Goal: Ask a question

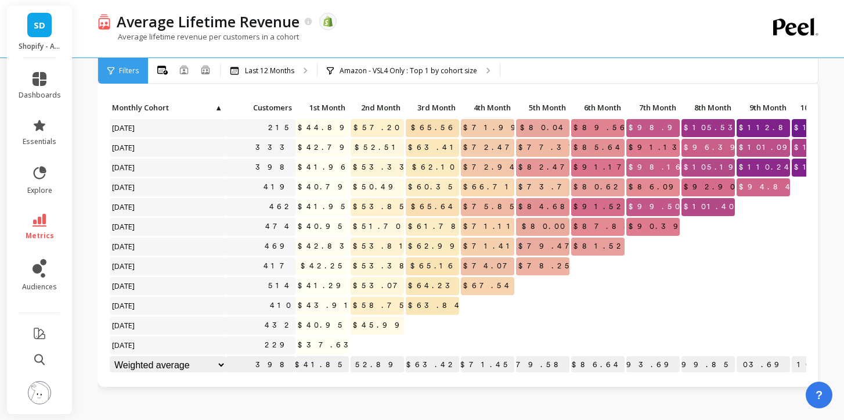
scroll to position [0, 150]
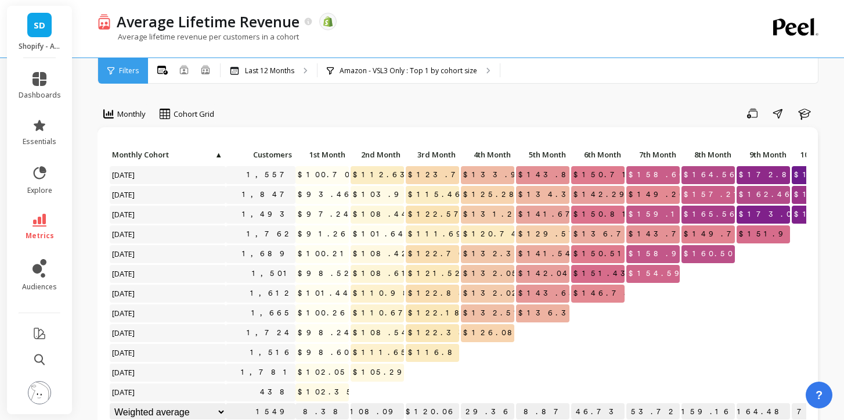
scroll to position [0, 150]
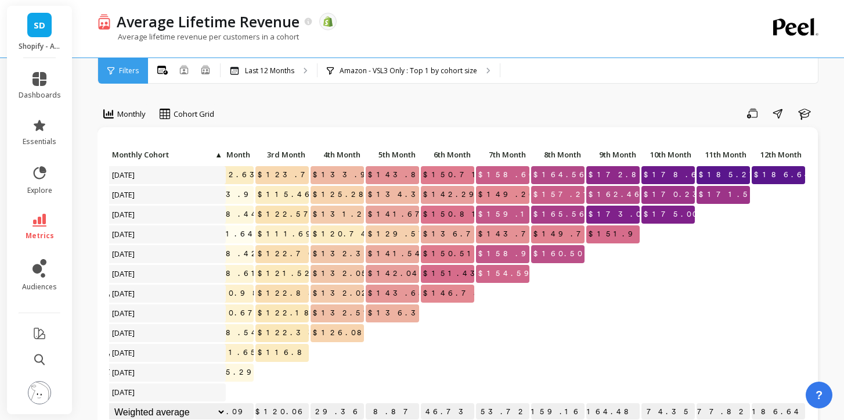
click at [648, 278] on div at bounding box center [667, 274] width 53 height 18
drag, startPoint x: 546, startPoint y: 407, endPoint x: 759, endPoint y: 218, distance: 284.6
click at [744, 262] on div at bounding box center [723, 255] width 55 height 20
click at [453, 68] on p "Amazon - VSL3 Only : Top 1 by cohort size" at bounding box center [409, 70] width 138 height 9
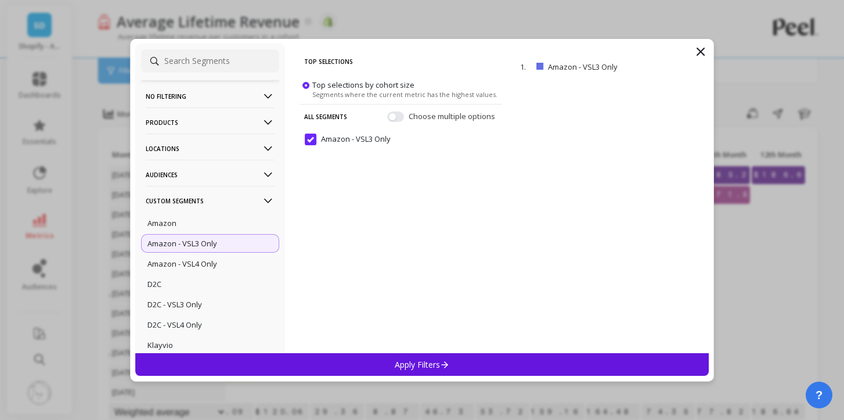
click at [704, 49] on icon at bounding box center [701, 52] width 14 height 14
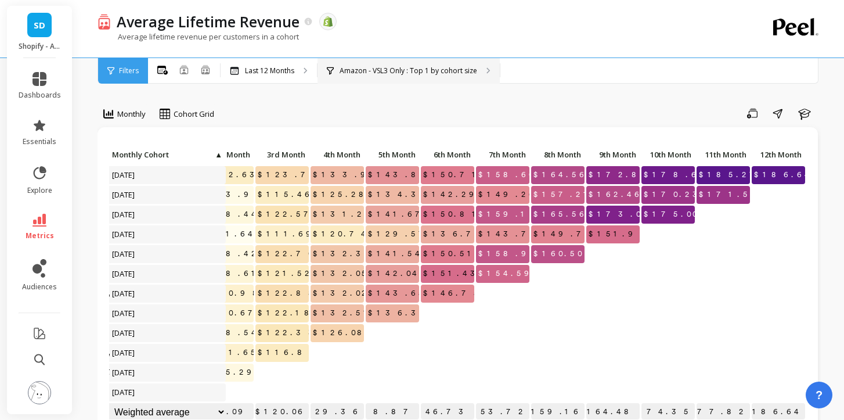
click at [419, 64] on div "Amazon - VSL3 Only : Top 1 by cohort size Amazon - VSL3 Only : Amazon - VSL3 On…" at bounding box center [409, 71] width 182 height 26
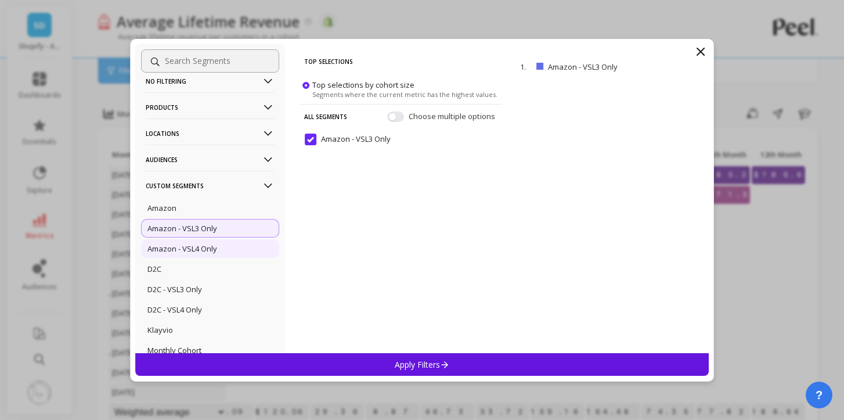
scroll to position [0, 0]
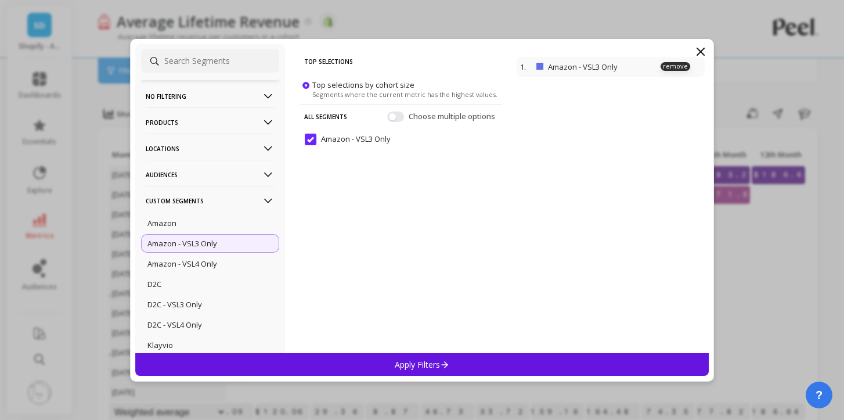
click at [576, 63] on p "Amazon - VSL3 Only" at bounding box center [603, 67] width 111 height 10
click at [215, 182] on p "Audiences" at bounding box center [210, 175] width 129 height 30
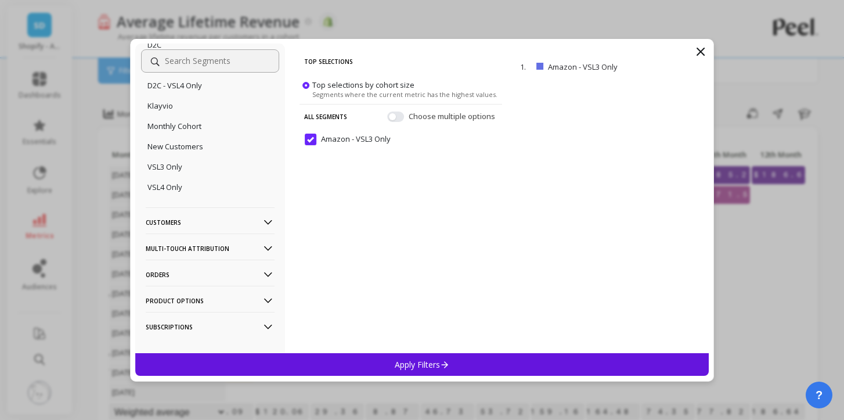
scroll to position [427, 0]
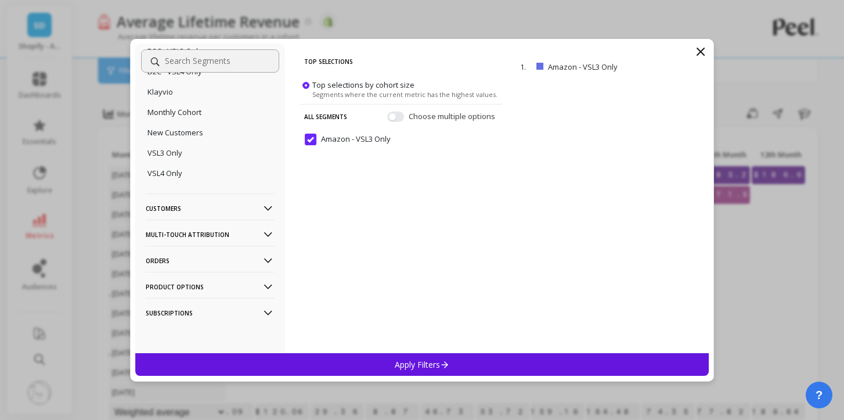
click at [212, 209] on p "Customers" at bounding box center [210, 208] width 129 height 30
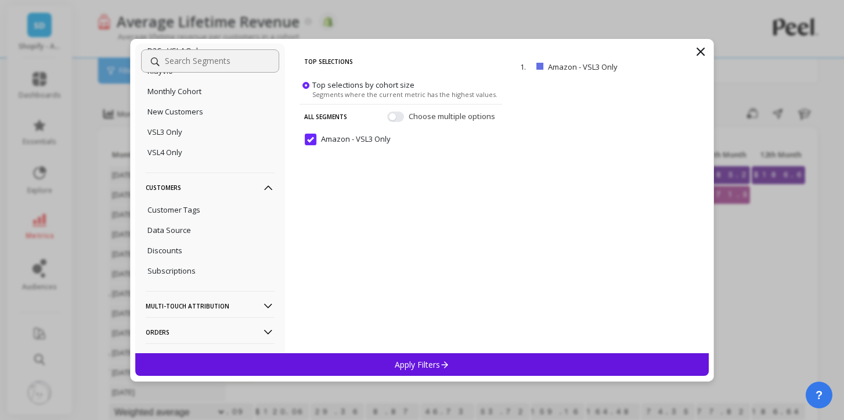
click at [712, 51] on div "No filtering Overall Products Product Collections Product Tags Product Types Pr…" at bounding box center [422, 210] width 584 height 342
click at [705, 51] on icon at bounding box center [701, 52] width 14 height 14
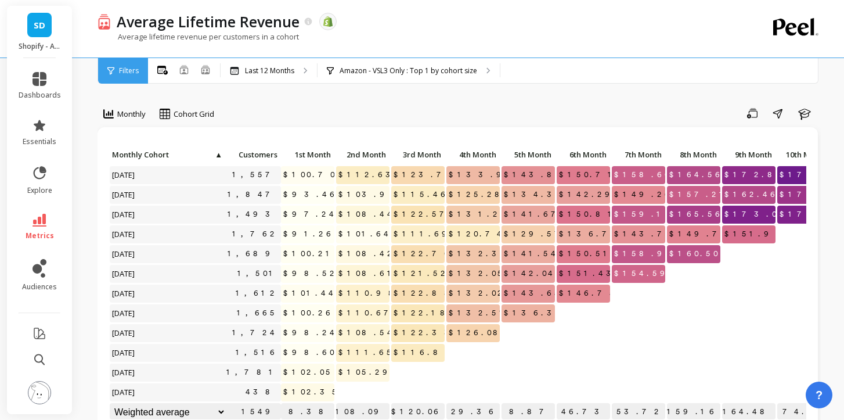
scroll to position [0, 0]
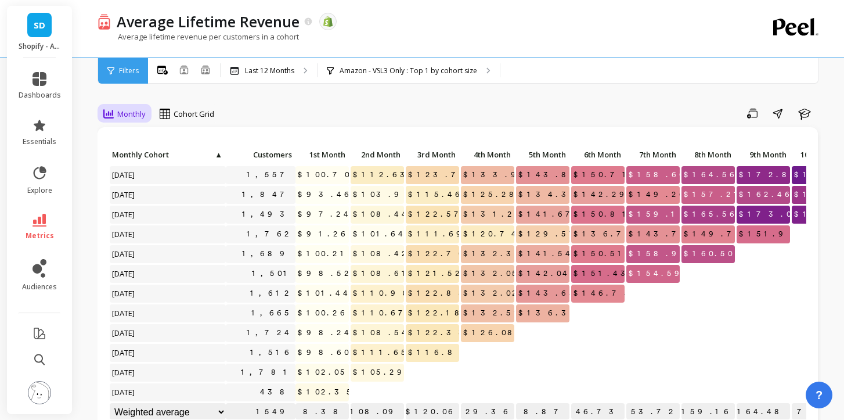
click at [131, 117] on span "Monthly" at bounding box center [131, 114] width 28 height 11
click at [262, 110] on div "Save Share Learn" at bounding box center [521, 113] width 598 height 19
click at [202, 109] on span "Cohort Grid" at bounding box center [194, 114] width 41 height 11
click at [42, 228] on link "metrics" at bounding box center [40, 227] width 42 height 27
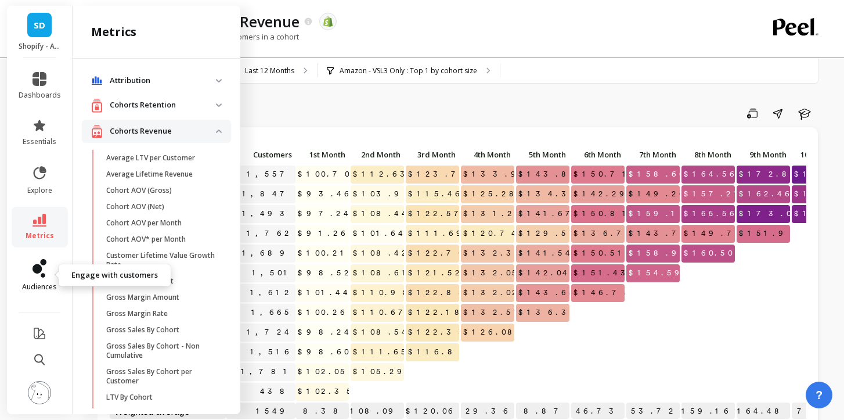
click at [46, 275] on link "audiences" at bounding box center [40, 275] width 42 height 33
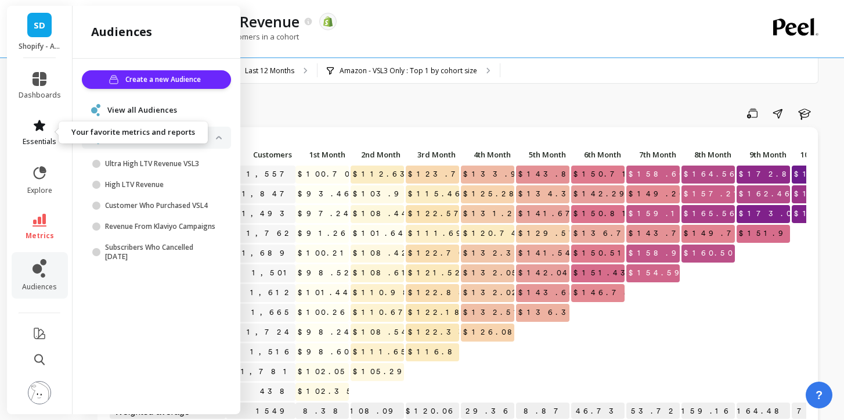
click at [43, 128] on icon at bounding box center [40, 125] width 12 height 11
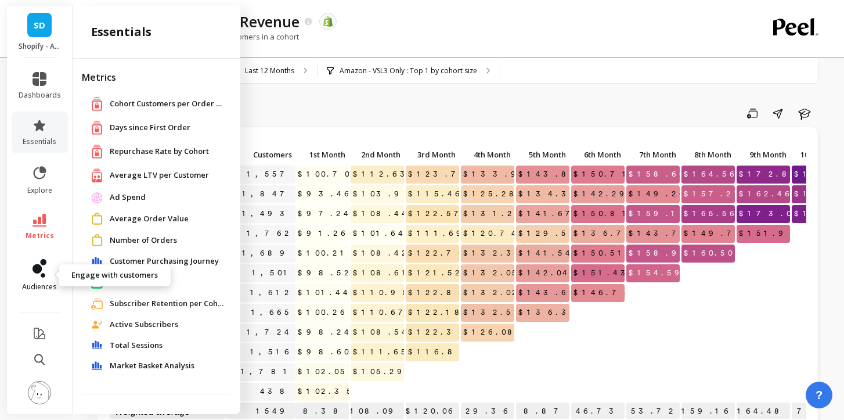
click at [46, 272] on link "audiences" at bounding box center [40, 275] width 42 height 33
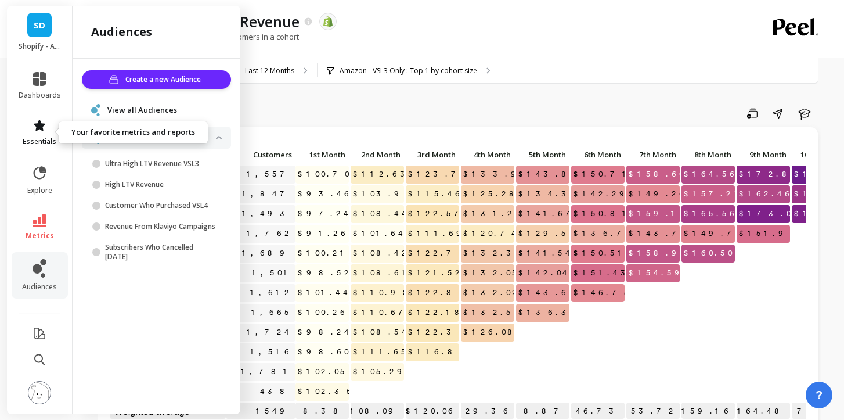
click at [41, 130] on icon at bounding box center [40, 125] width 14 height 14
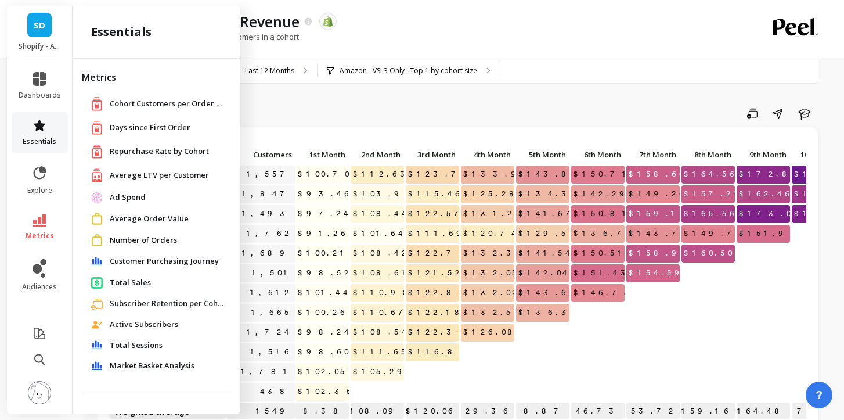
click at [41, 130] on icon at bounding box center [40, 125] width 14 height 14
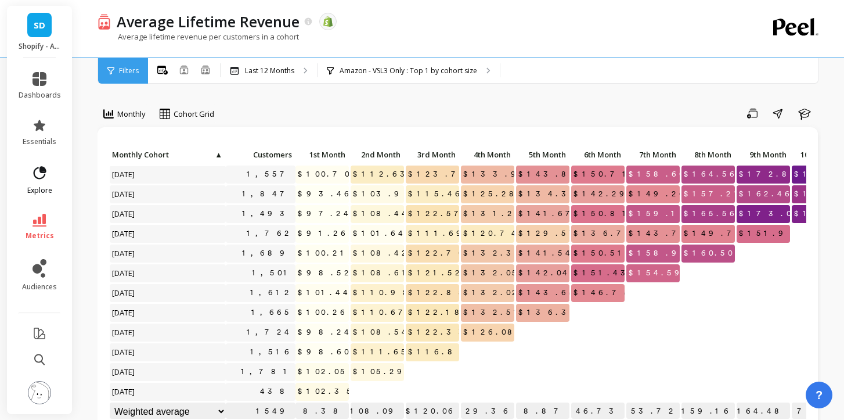
click at [44, 186] on span "explore" at bounding box center [39, 190] width 25 height 9
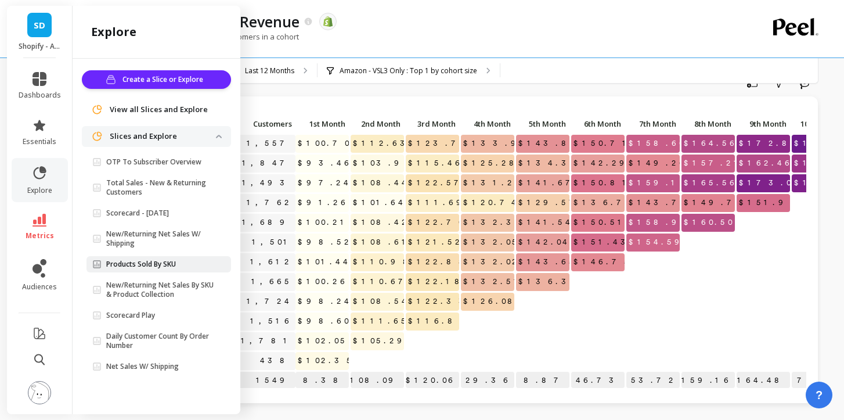
scroll to position [4, 0]
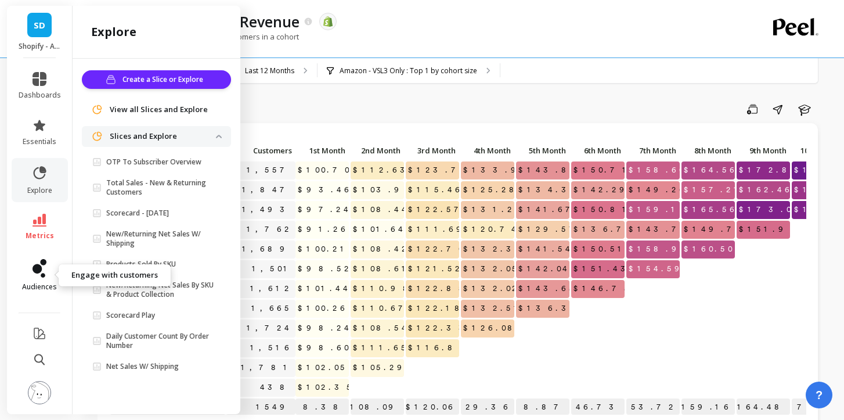
click at [39, 271] on icon at bounding box center [37, 268] width 9 height 9
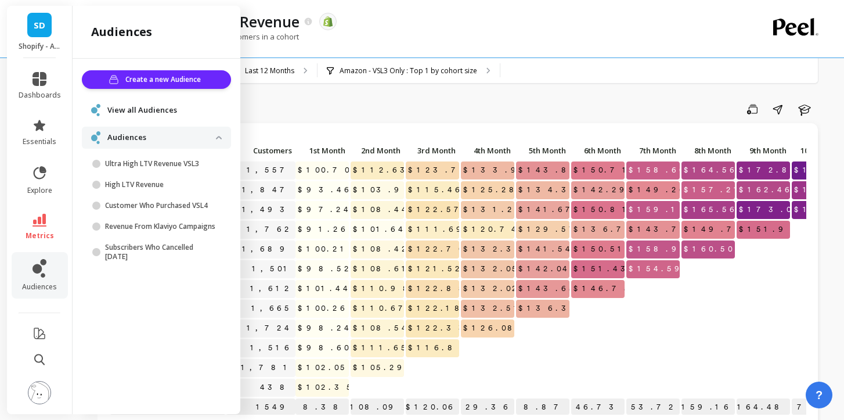
click at [146, 115] on span "View all Audiences" at bounding box center [142, 110] width 70 height 12
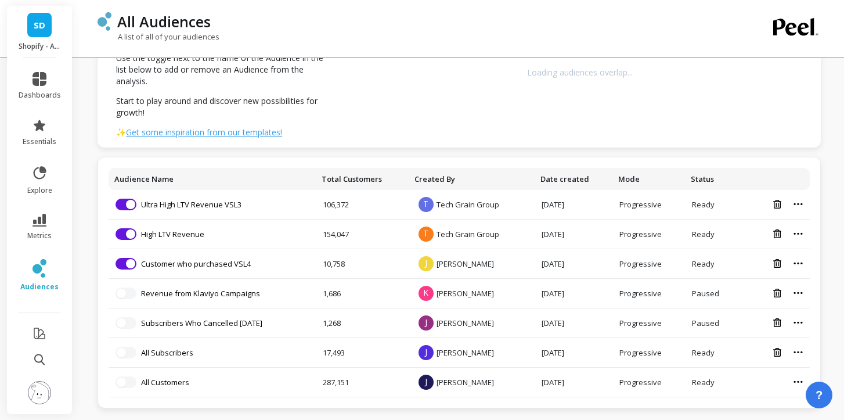
scroll to position [118, 0]
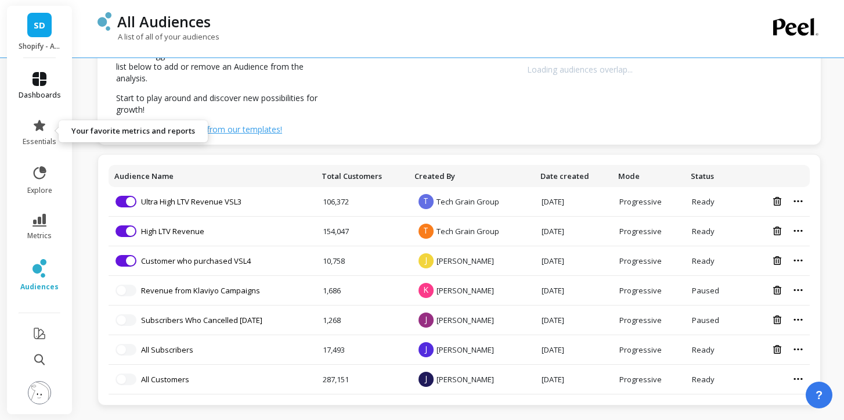
click at [43, 98] on span "dashboards" at bounding box center [40, 95] width 42 height 9
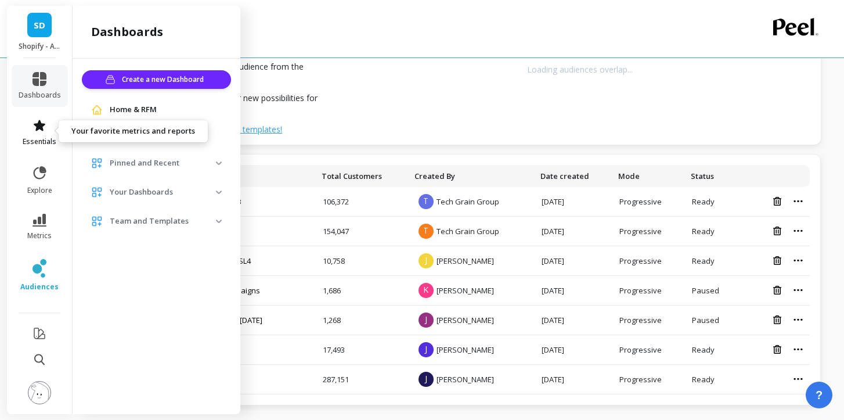
click at [43, 128] on icon at bounding box center [40, 125] width 12 height 11
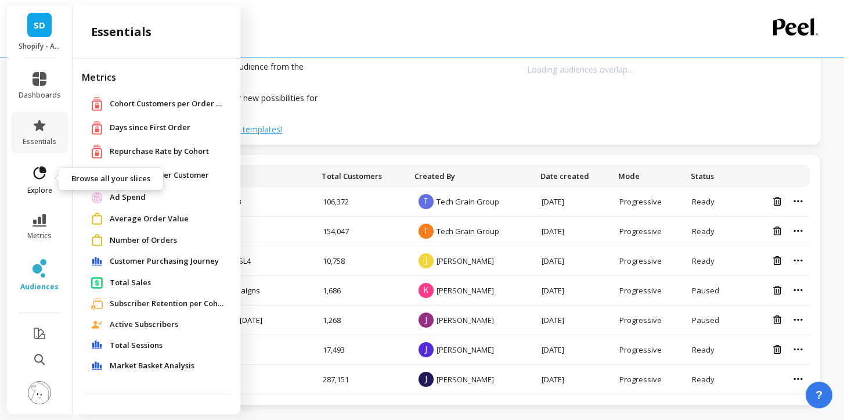
click at [41, 172] on icon at bounding box center [39, 173] width 16 height 16
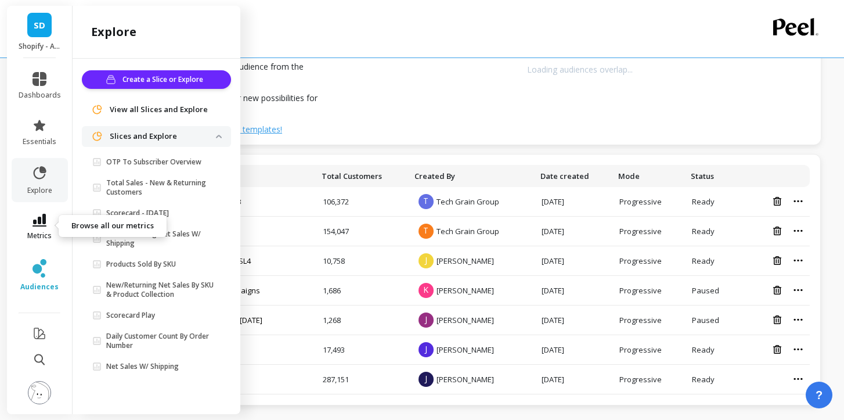
click at [34, 225] on icon at bounding box center [40, 220] width 14 height 13
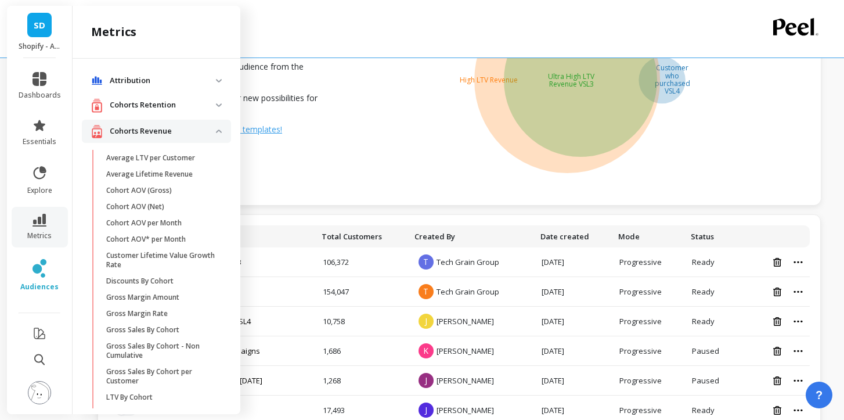
click at [181, 140] on revenue "Cohorts Revenue" at bounding box center [156, 132] width 149 height 24
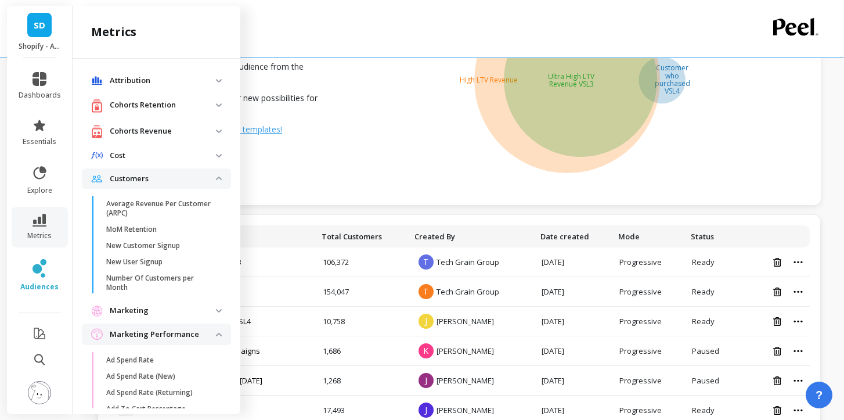
click at [165, 173] on p "Customers" at bounding box center [163, 179] width 106 height 12
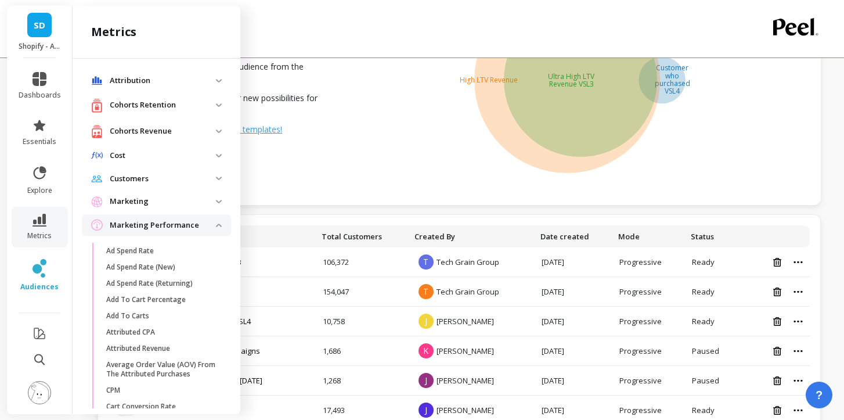
click at [165, 219] on p "Marketing Performance" at bounding box center [163, 225] width 106 height 12
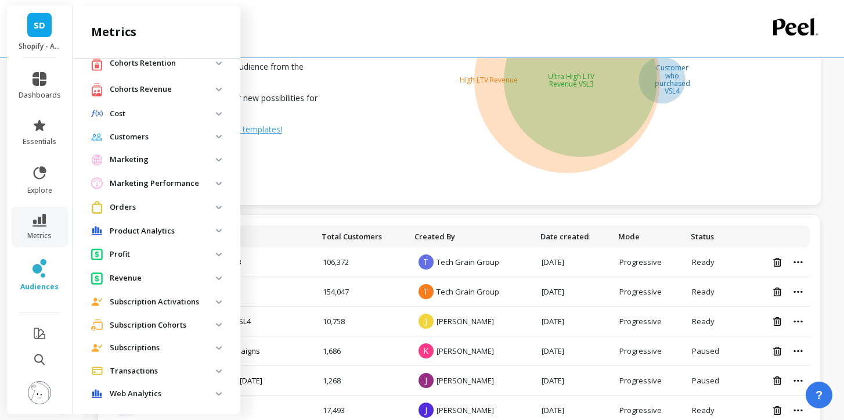
scroll to position [52, 0]
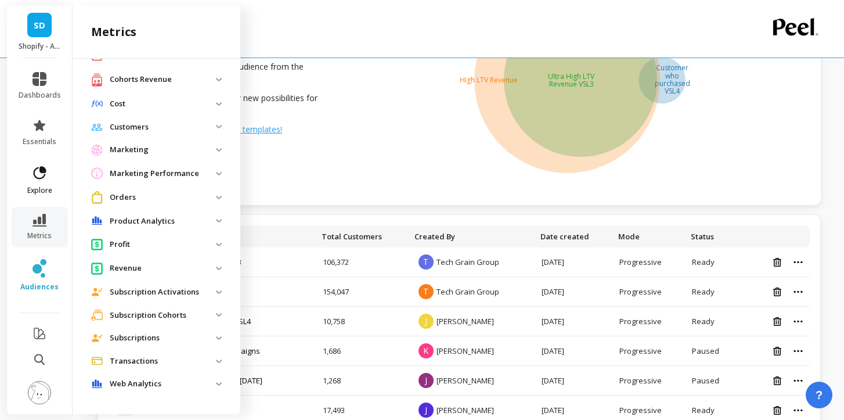
click at [49, 179] on link "explore" at bounding box center [40, 180] width 42 height 30
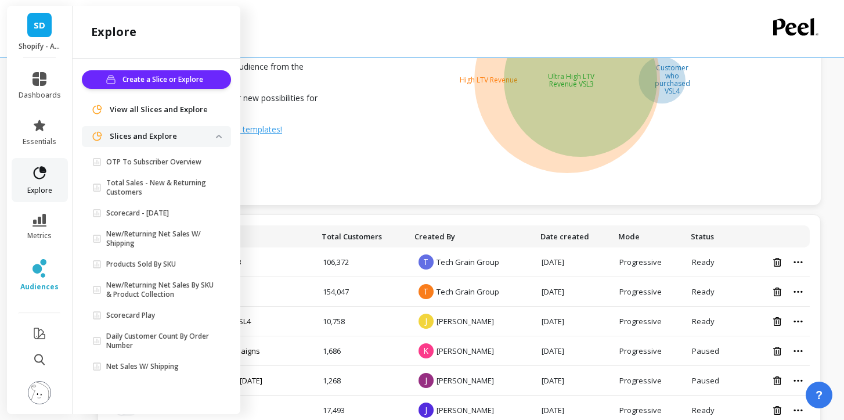
scroll to position [0, 0]
click at [48, 133] on link "essentials" at bounding box center [40, 132] width 42 height 28
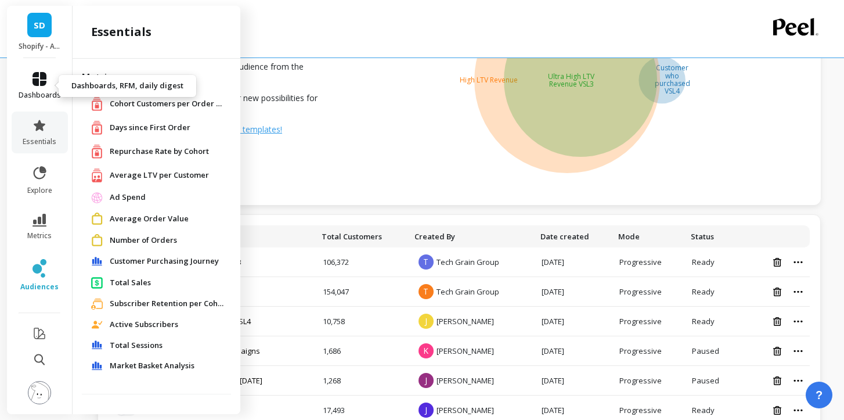
click at [48, 93] on span "dashboards" at bounding box center [40, 95] width 42 height 9
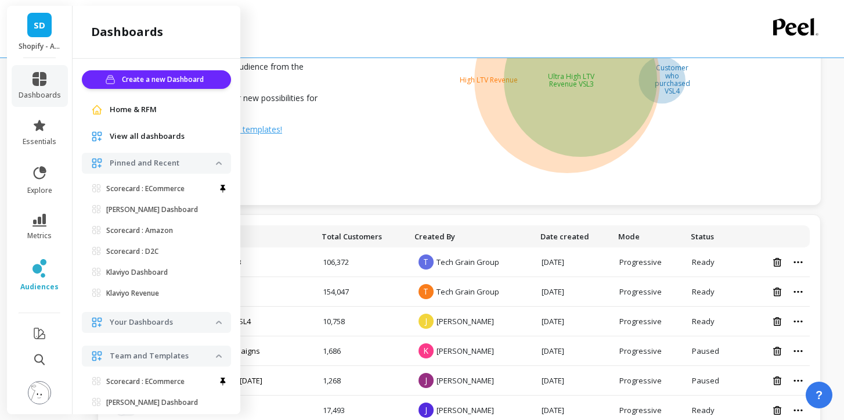
click at [279, 146] on div "Audiences Overlap Select up to 3 Audiences from your collection and see the sim…" at bounding box center [218, 80] width 241 height 250
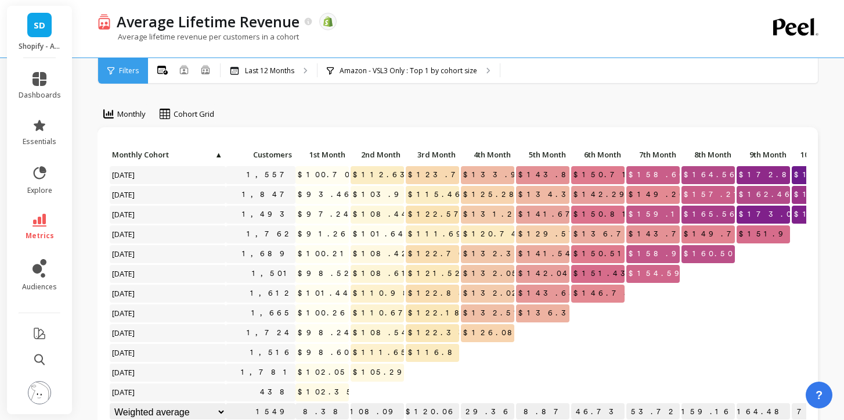
scroll to position [4, 0]
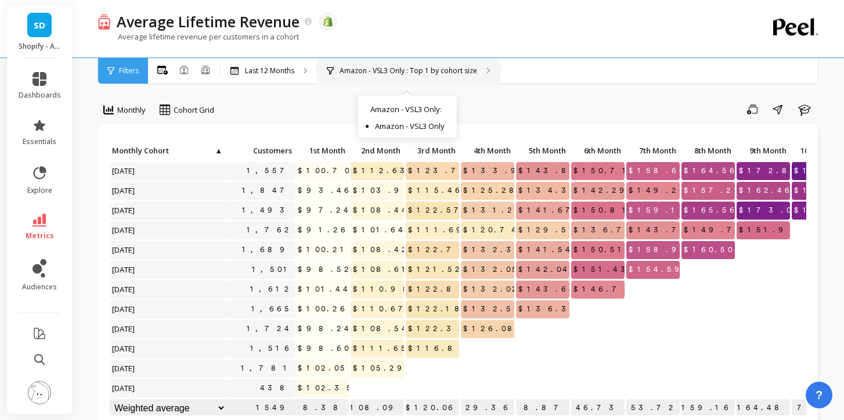
click at [409, 81] on div "Amazon - VSL3 Only : Top 1 by cohort size Amazon - VSL3 Only : Amazon - VSL3 On…" at bounding box center [409, 71] width 182 height 26
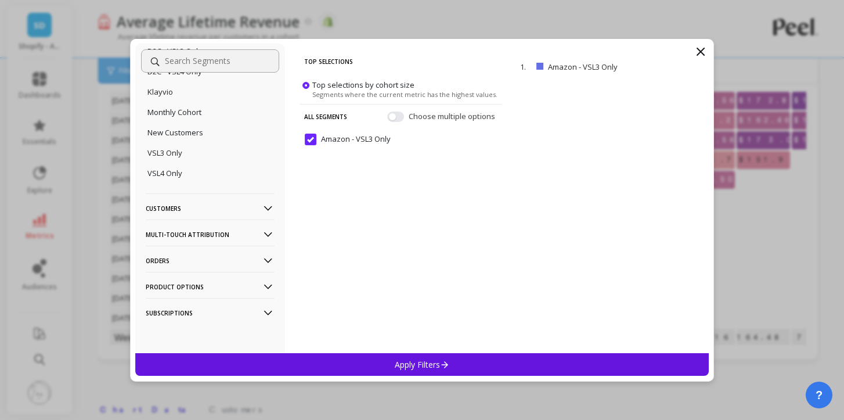
scroll to position [78, 0]
click at [692, 51] on div "No filtering Overall Products Product Collections Product Tags Product Types Pr…" at bounding box center [422, 198] width 574 height 309
click at [708, 51] on div "No filtering Overall Products Product Collections Product Tags Product Types Pr…" at bounding box center [422, 198] width 574 height 309
click at [705, 49] on icon at bounding box center [701, 52] width 14 height 14
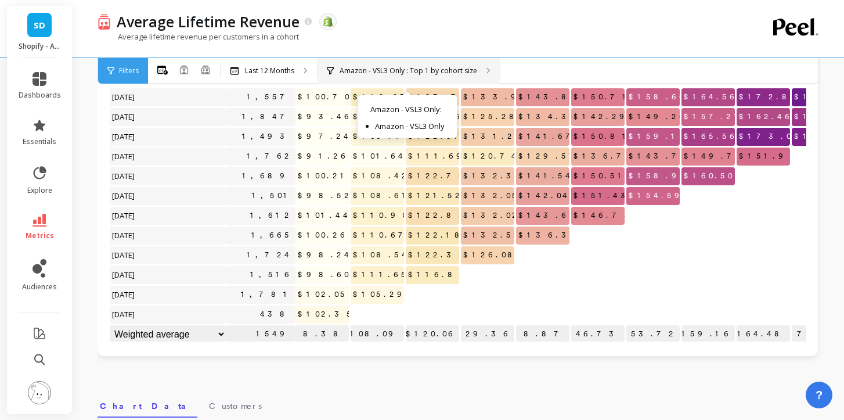
click at [383, 81] on div "Amazon - VSL3 Only : Top 1 by cohort size Amazon - VSL3 Only : Amazon - VSL3 On…" at bounding box center [409, 71] width 182 height 26
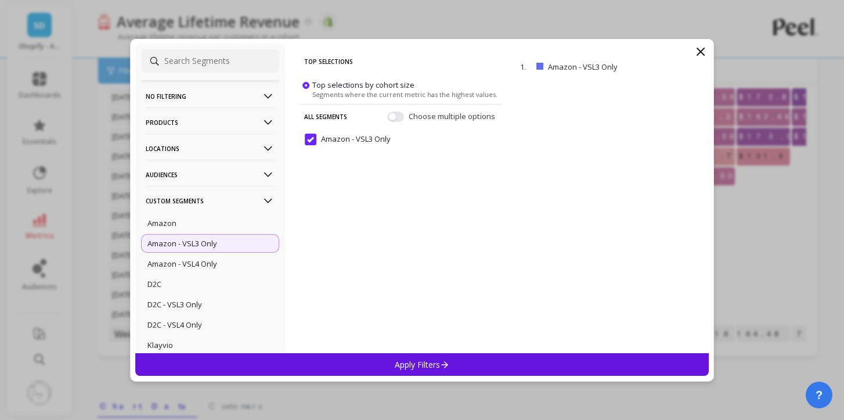
scroll to position [0, 0]
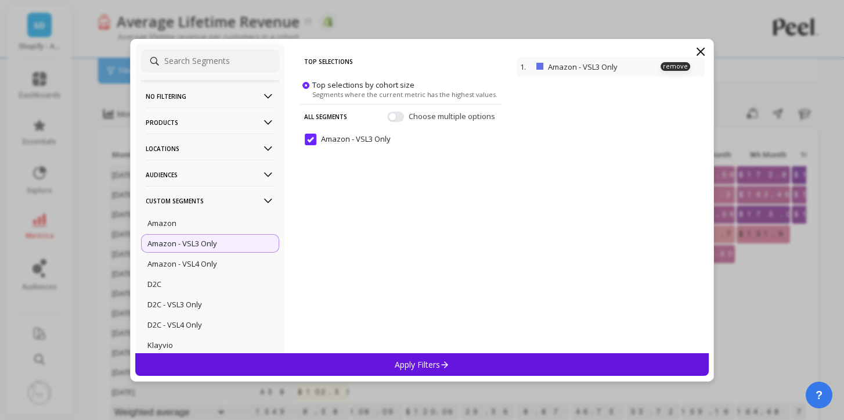
click at [548, 63] on p "Amazon - VSL3 Only" at bounding box center [603, 67] width 111 height 10
click at [706, 53] on icon at bounding box center [701, 52] width 14 height 14
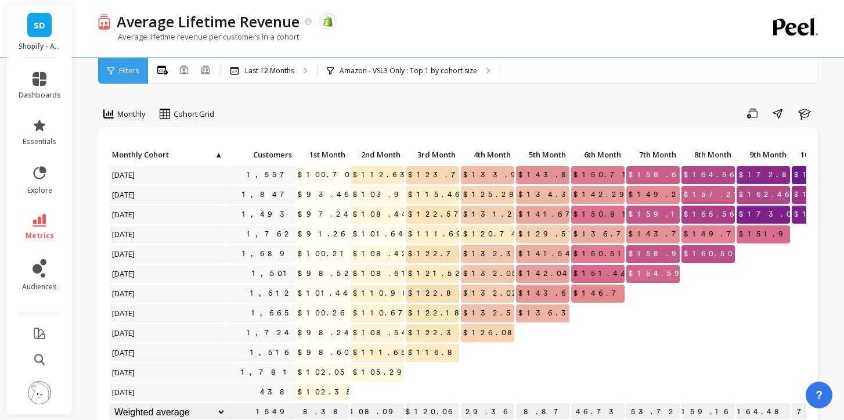
click at [204, 32] on p "Average lifetime revenue per customers in a cohort" at bounding box center [198, 36] width 201 height 10
click at [392, 64] on div "Amazon - VSL3 Only : Top 1 by cohort size Amazon - VSL3 Only : Amazon - VSL3 On…" at bounding box center [409, 71] width 182 height 26
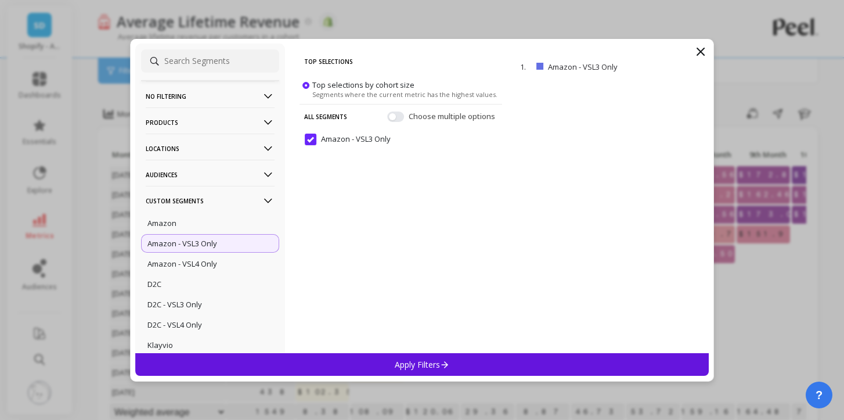
click at [381, 136] on Only "Amazon - VSL3 Only" at bounding box center [348, 140] width 86 height 12
click at [699, 48] on icon at bounding box center [701, 52] width 14 height 14
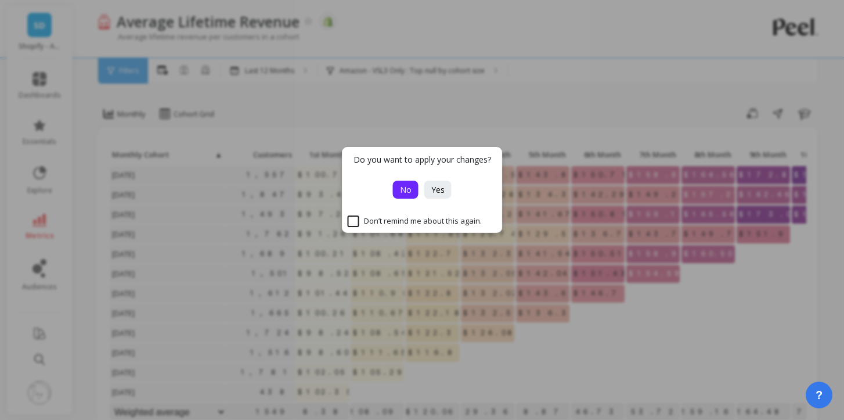
click at [409, 186] on span "No" at bounding box center [406, 189] width 12 height 11
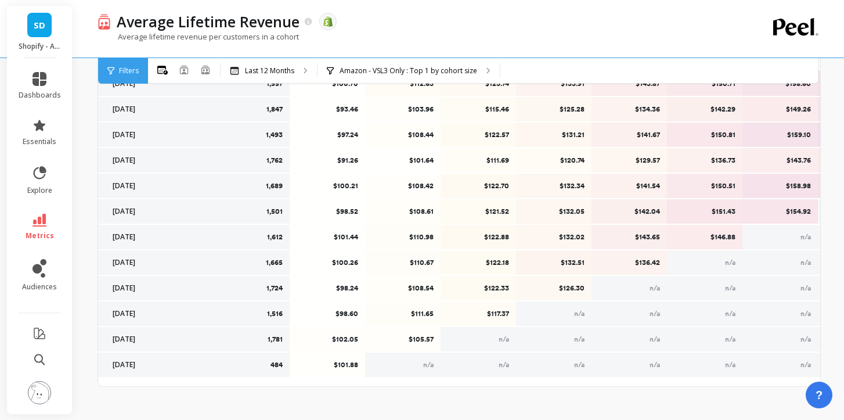
scroll to position [533, 0]
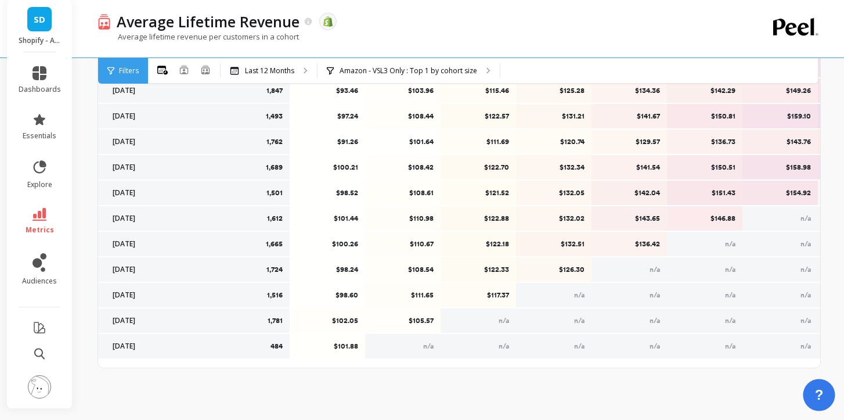
click at [818, 385] on button "?" at bounding box center [819, 394] width 32 height 32
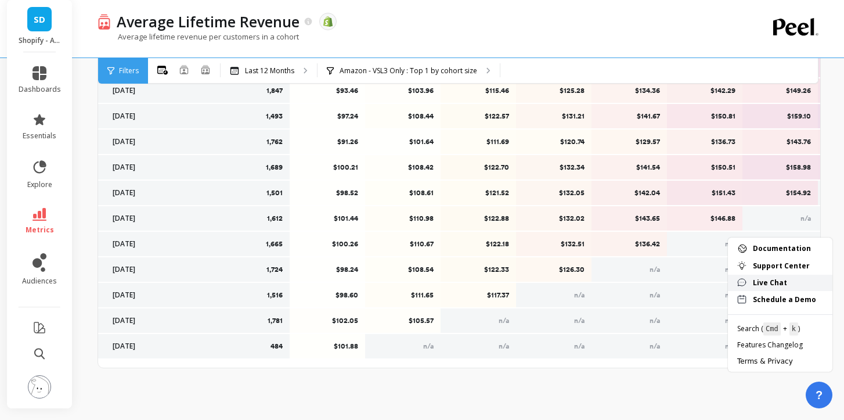
click at [776, 281] on span "Live Chat" at bounding box center [788, 282] width 70 height 9
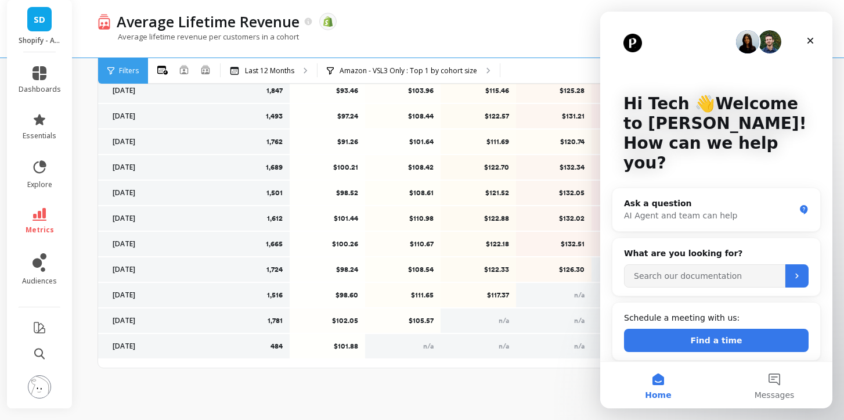
scroll to position [0, 0]
click at [704, 312] on div "Schedule a meeting with us:" at bounding box center [716, 318] width 185 height 12
click at [699, 264] on input "Search our documentation" at bounding box center [704, 275] width 161 height 23
type input "edit segment"
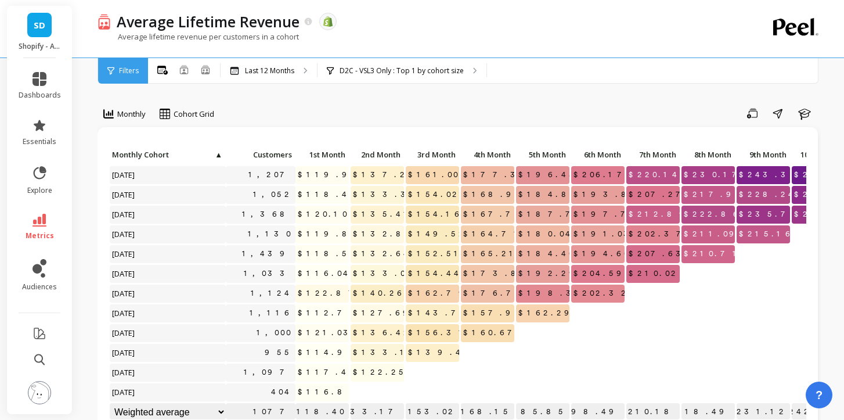
scroll to position [0, 150]
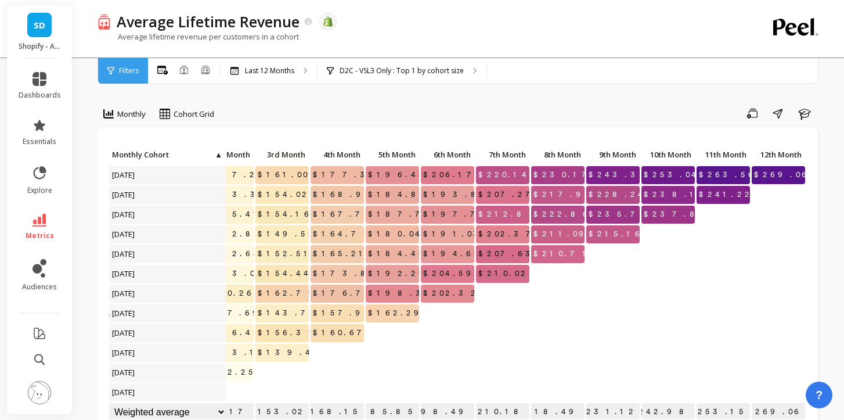
click at [554, 55] on div "Average Lifetime Revenue The data you are viewing comes from: Shopify Average l…" at bounding box center [412, 28] width 628 height 57
click at [572, 125] on div "Monthly Cohort Grid Save Share Learn" at bounding box center [459, 115] width 723 height 23
click at [649, 294] on div at bounding box center [667, 293] width 53 height 18
